Goal: Task Accomplishment & Management: Complete application form

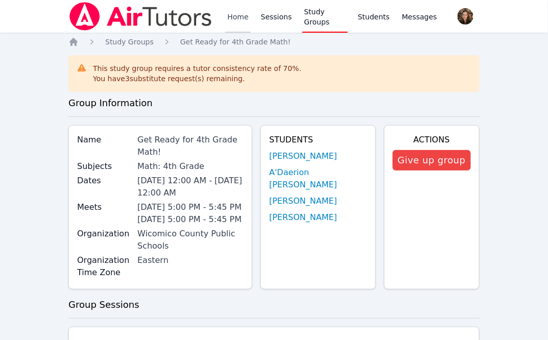
click at [239, 17] on link "Home" at bounding box center [237, 16] width 25 height 33
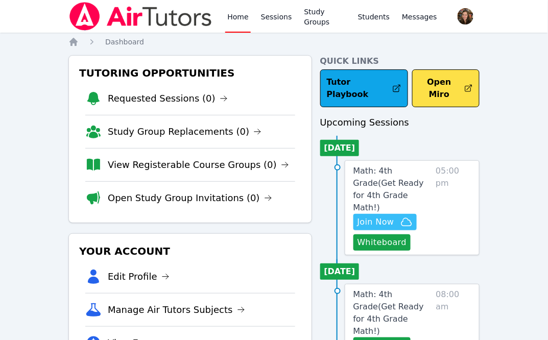
click at [379, 216] on span "Join Now" at bounding box center [375, 222] width 37 height 12
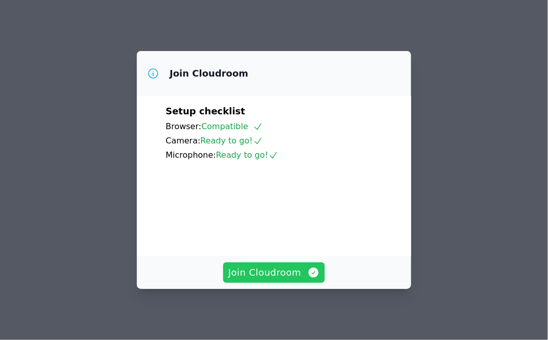
click at [254, 272] on span "Join Cloudroom" at bounding box center [273, 272] width 91 height 14
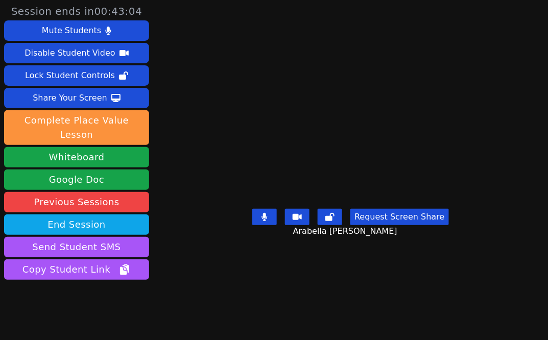
click at [267, 221] on icon at bounding box center [265, 217] width 6 height 8
click at [274, 245] on div "Request Screen Share Arabella Jean-Marie" at bounding box center [350, 225] width 196 height 41
click at [268, 221] on icon at bounding box center [264, 217] width 10 height 8
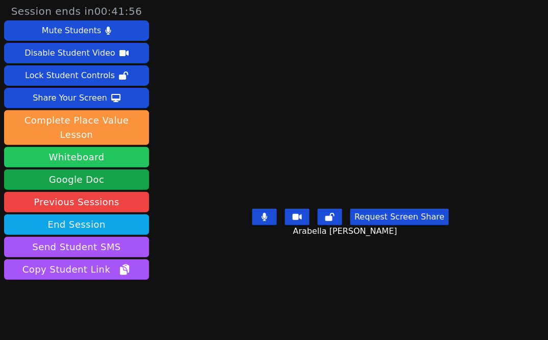
click at [92, 147] on button "Whiteboard" at bounding box center [76, 157] width 145 height 20
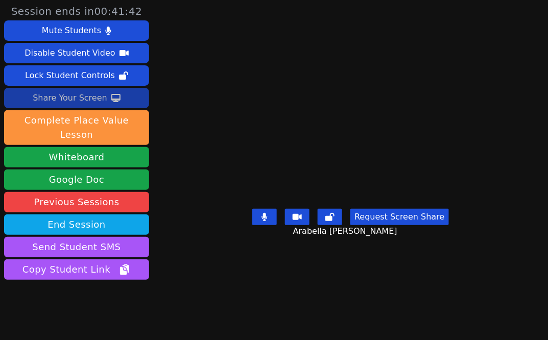
click at [84, 101] on div "Share Your Screen" at bounding box center [70, 98] width 75 height 16
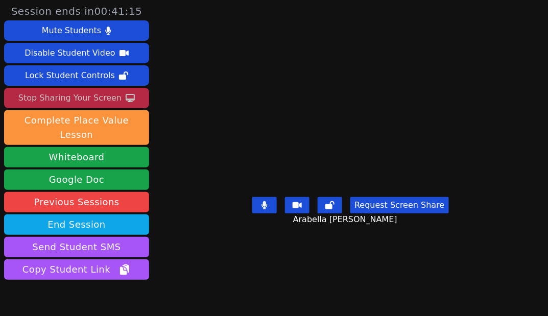
scroll to position [37, 0]
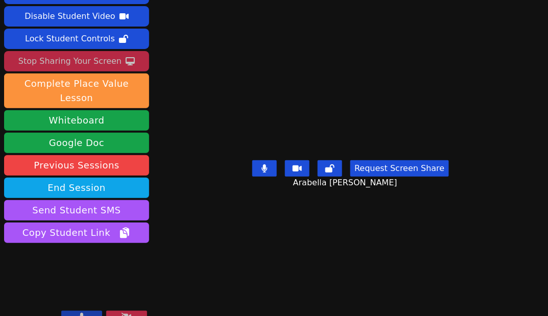
click at [260, 177] on button at bounding box center [264, 168] width 24 height 16
click at [268, 172] on icon at bounding box center [264, 168] width 10 height 8
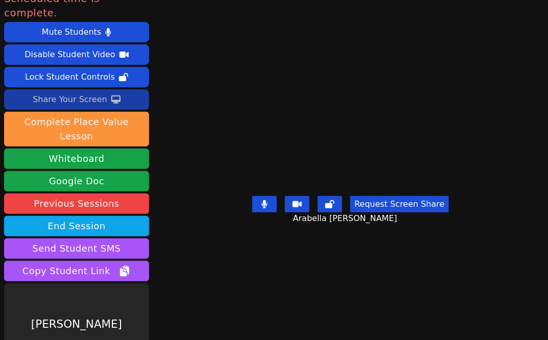
scroll to position [13, 0]
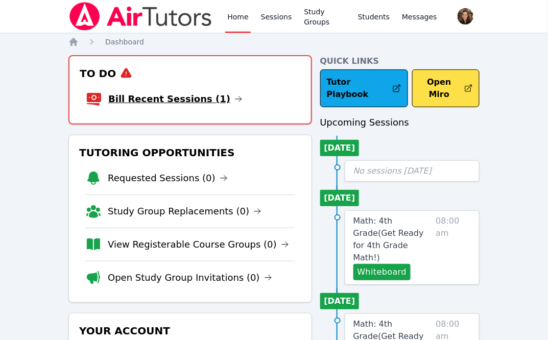
click at [144, 96] on link "Bill Recent Sessions (1)" at bounding box center [175, 99] width 134 height 14
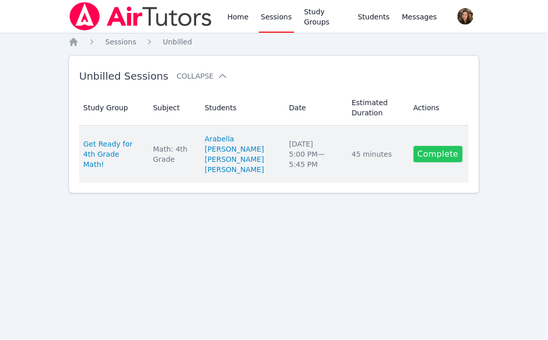
click at [440, 162] on link "Complete" at bounding box center [437, 154] width 49 height 16
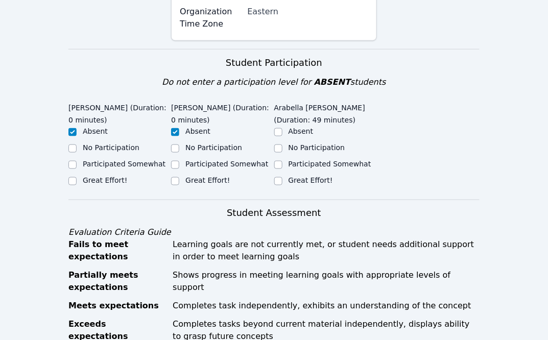
scroll to position [255, 0]
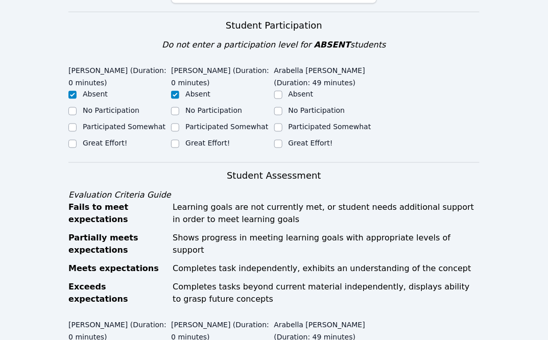
click at [309, 122] on label "Participated Somewhat" at bounding box center [329, 126] width 83 height 8
click at [282, 124] on input "Participated Somewhat" at bounding box center [278, 128] width 8 height 8
checkbox input "true"
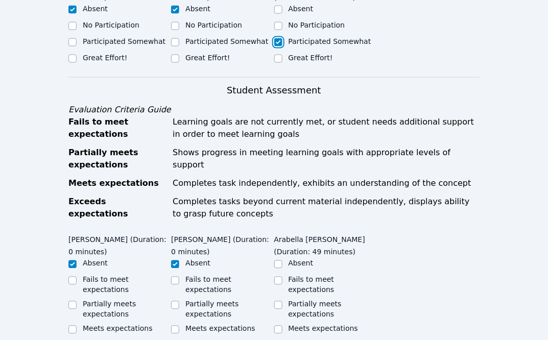
scroll to position [379, 0]
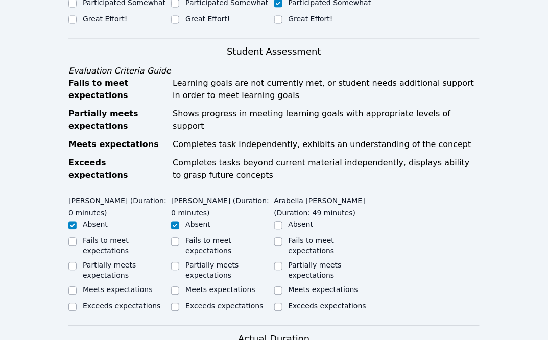
click at [292, 261] on label "Partially meets expectations" at bounding box center [314, 270] width 53 height 18
click at [282, 262] on input "Partially meets expectations" at bounding box center [278, 266] width 8 height 8
checkbox input "true"
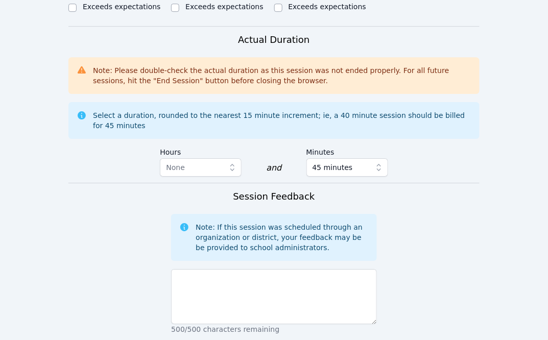
scroll to position [752, 0]
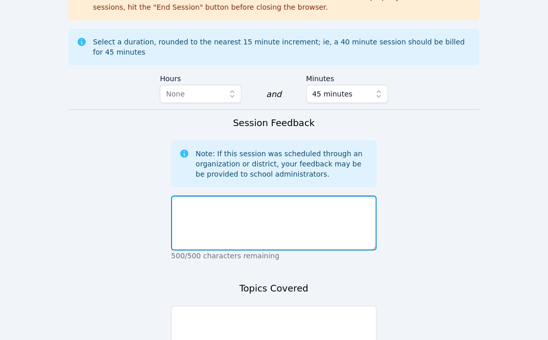
click at [208, 195] on textarea at bounding box center [273, 222] width 205 height 55
type textarea "A"
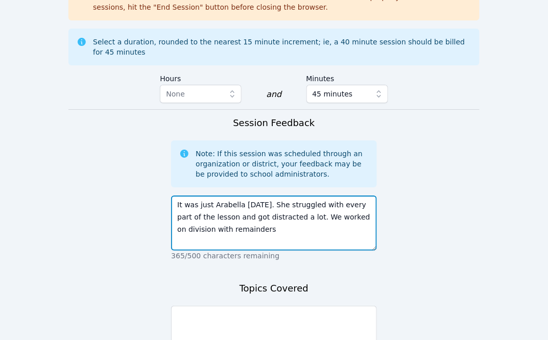
type textarea "It was just Arabella today. She struggled with every part of the lesson and got…"
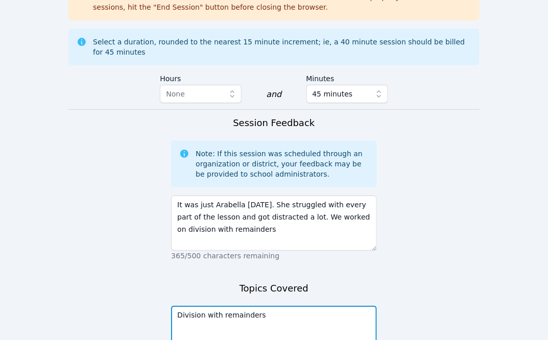
scroll to position [834, 0]
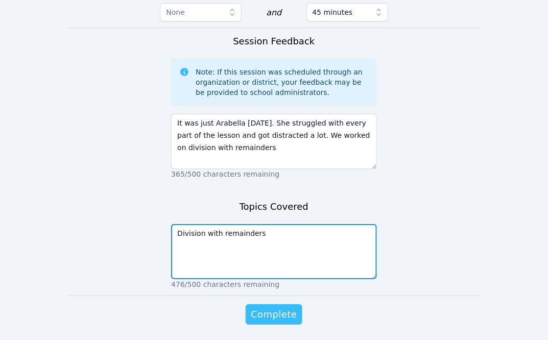
type textarea "Division with remainders"
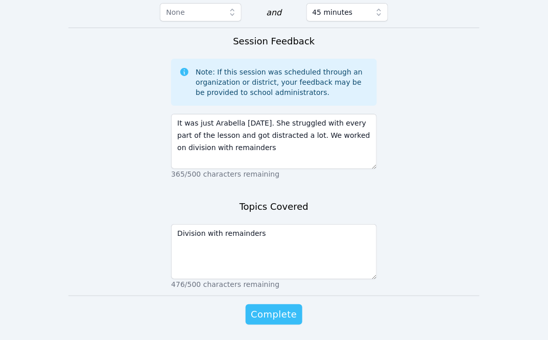
click at [270, 307] on span "Complete" at bounding box center [274, 314] width 46 height 14
